Goal: Task Accomplishment & Management: Use online tool/utility

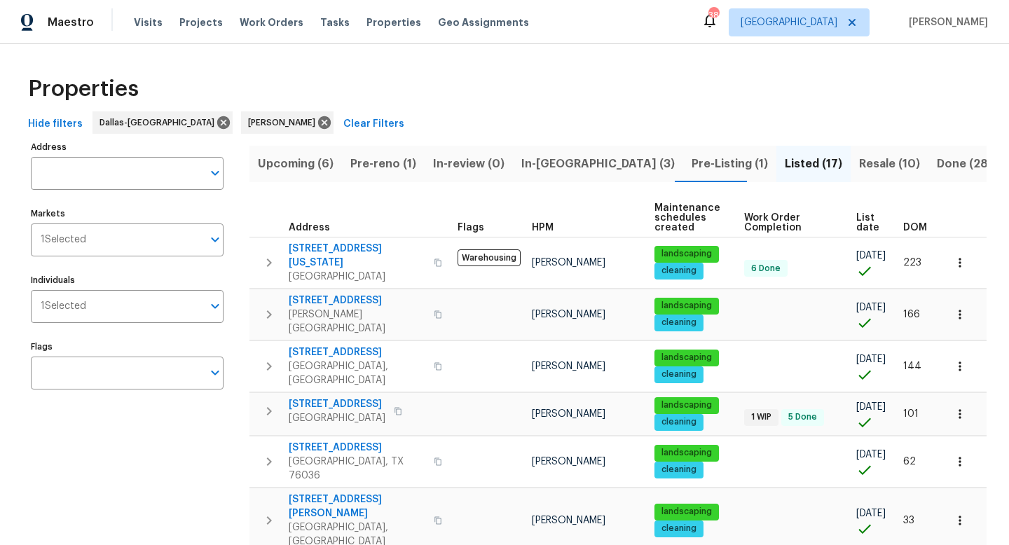
click at [385, 163] on span "Pre-reno (1)" at bounding box center [383, 164] width 66 height 20
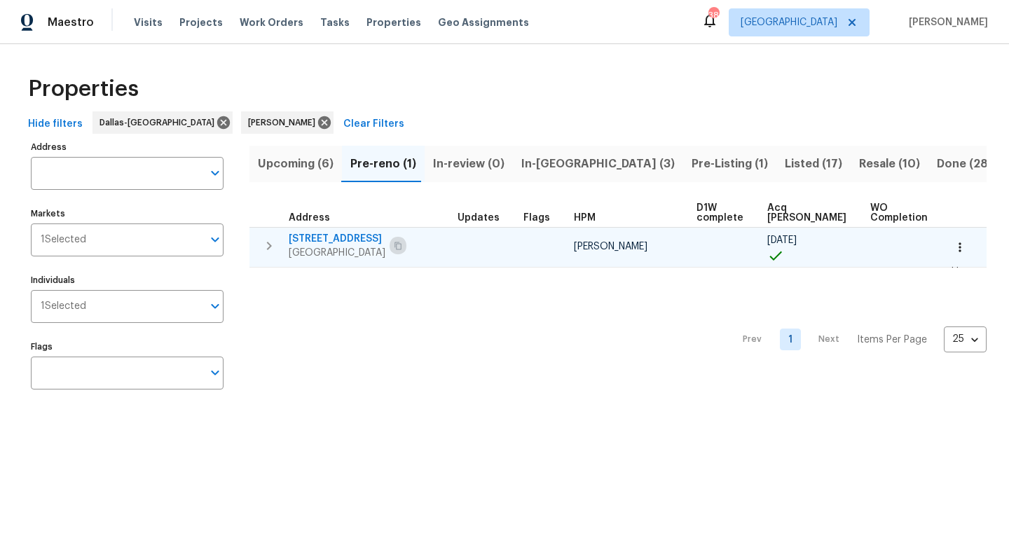
click at [395, 245] on icon "button" at bounding box center [398, 246] width 8 height 8
click at [352, 242] on span "[STREET_ADDRESS]" at bounding box center [337, 239] width 97 height 14
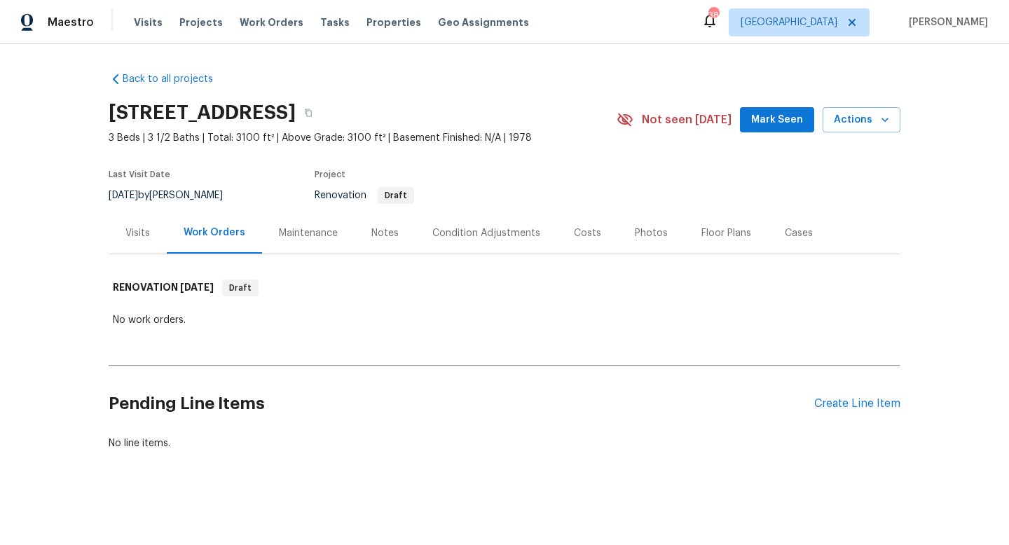
click at [376, 238] on div "Notes" at bounding box center [384, 233] width 27 height 14
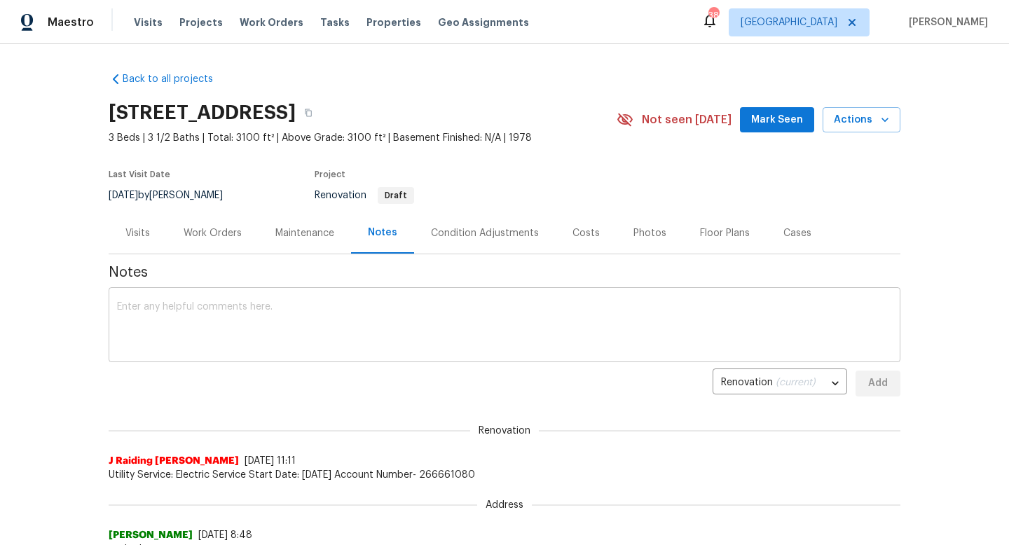
click at [355, 315] on textarea at bounding box center [504, 326] width 775 height 49
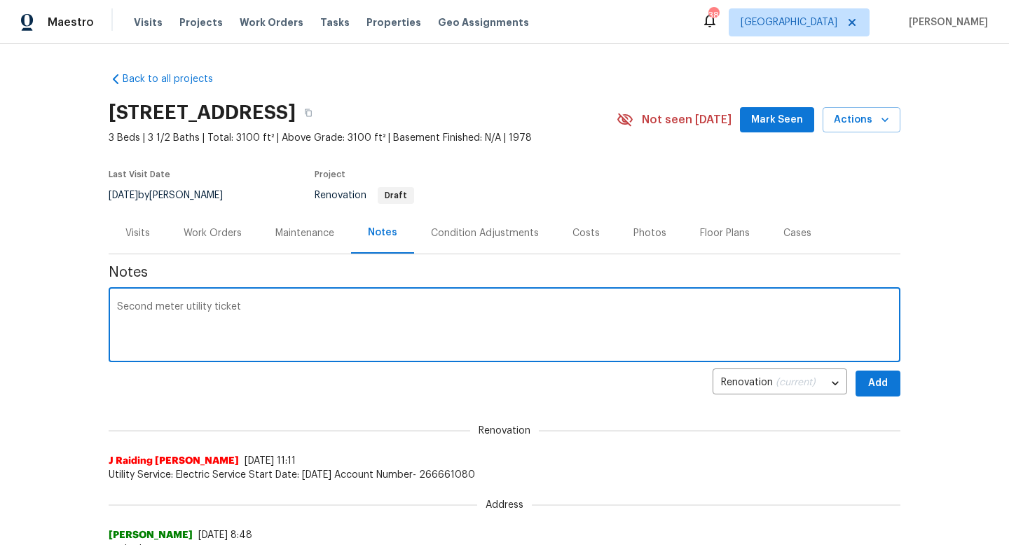
paste textarea "UTL-78054"
type textarea "Second meter utility ticket UTL-78054"
click at [870, 384] on span "Add" at bounding box center [878, 384] width 22 height 18
